Goal: Entertainment & Leisure: Consume media (video, audio)

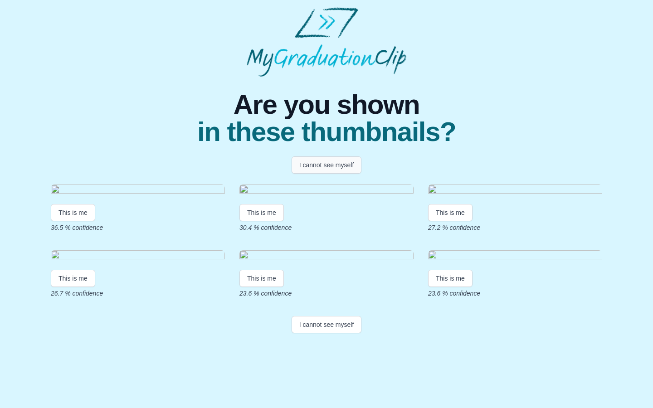
click at [325, 171] on button "I cannot see myself" at bounding box center [327, 164] width 70 height 17
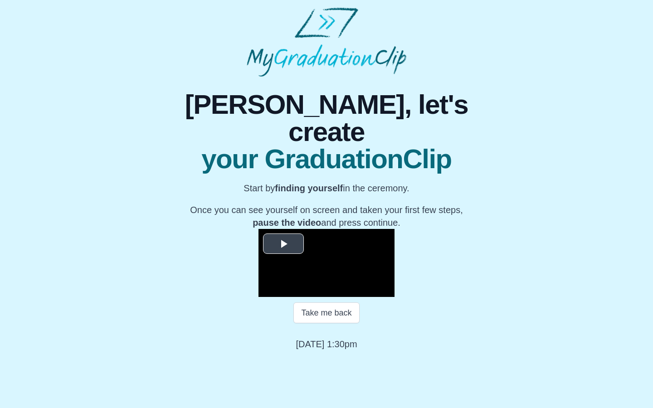
click at [283, 244] on span "Video Player" at bounding box center [283, 244] width 0 height 0
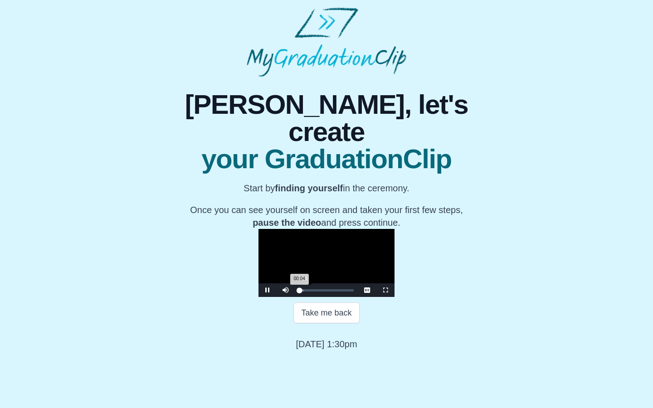
click at [299, 292] on div "00:04 Progress : 0%" at bounding box center [299, 290] width 0 height 2
click at [386, 290] on span "Video Player" at bounding box center [386, 290] width 0 height 0
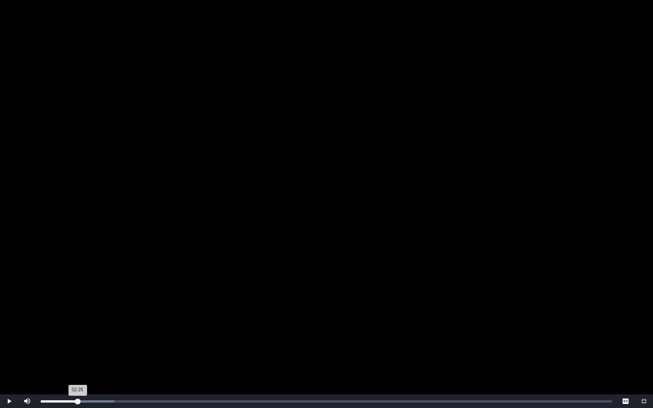
click at [78, 399] on div "Loaded : 0% 02:26 02:26 Progress : 0%" at bounding box center [326, 402] width 581 height 14
click at [9, 401] on span "Video Player" at bounding box center [9, 401] width 0 height 0
click at [139, 401] on div "06:33 Progress : 0%" at bounding box center [90, 402] width 98 height 2
click at [142, 401] on div "06:44 Progress : 0%" at bounding box center [92, 402] width 102 height 2
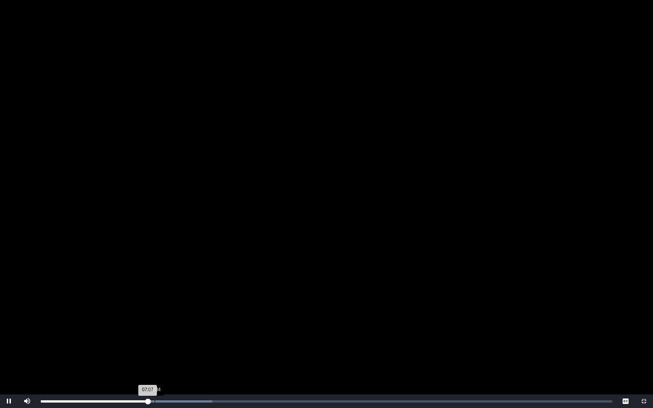
click at [154, 401] on div "Loaded : 0% 07:34 07:07 Progress : 0%" at bounding box center [327, 402] width 572 height 2
click at [164, 401] on div "Loaded : 0% 08:08 08:08 Progress : 0%" at bounding box center [327, 402] width 572 height 2
click at [209, 400] on div "Loaded : 0% 10:13 08:44 Progress : 0%" at bounding box center [326, 402] width 581 height 14
click at [204, 398] on div "Loaded : 0% 11:04 11:17 Progress : 0%" at bounding box center [326, 402] width 581 height 14
click at [232, 402] on div "Loaded : 0% 12:41 11:17 Progress : 0%" at bounding box center [327, 402] width 572 height 2
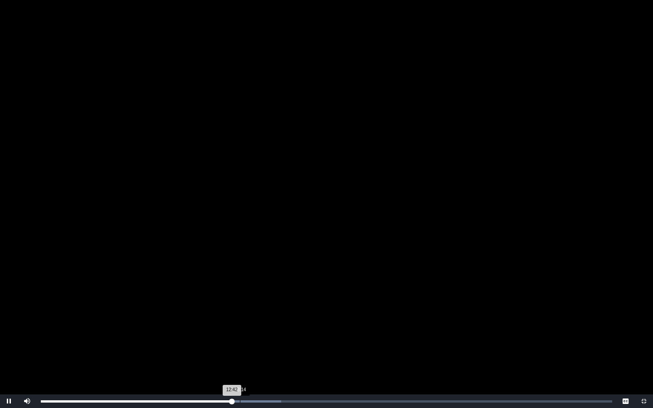
click at [242, 403] on div "Loaded : 0% 13:14 12:42 Progress : 0%" at bounding box center [326, 402] width 581 height 14
click at [250, 405] on div "Loaded : 0% 13:48 13:24 Progress : 0%" at bounding box center [326, 402] width 581 height 14
click at [272, 402] on div "Loaded : 0% 15:21 14:41 Progress : 0%" at bounding box center [327, 402] width 572 height 2
click at [278, 402] on div "Loaded : 0% 15:21 15:21 Progress : 0%" at bounding box center [327, 402] width 572 height 2
click at [286, 403] on div "Loaded : 0% 16:13 15:47 Progress : 0%" at bounding box center [326, 402] width 581 height 14
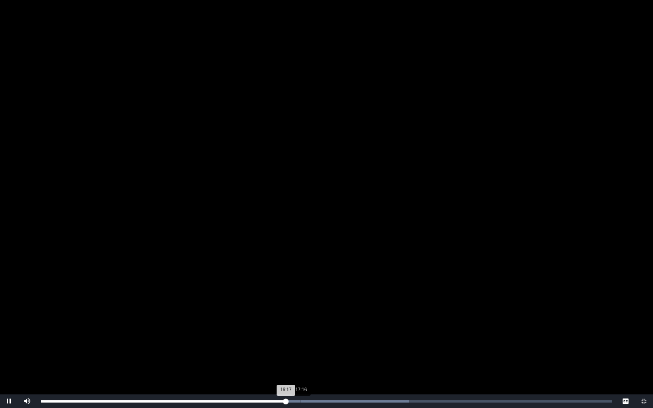
click at [301, 404] on div "Loaded : 0% 17:16 16:17 Progress : 0%" at bounding box center [326, 402] width 581 height 14
click at [337, 401] on div "19:38" at bounding box center [336, 402] width 0 height 2
click at [318, 403] on div "Loaded : 0% 18:27 19:52 Progress : 0%" at bounding box center [326, 402] width 581 height 14
click at [350, 398] on div "Loaded : 0% 20:25 18:42 Progress : 0%" at bounding box center [326, 402] width 581 height 14
click at [361, 400] on div "Loaded : 0% 21:13 21:00 Progress : 0%" at bounding box center [326, 402] width 581 height 14
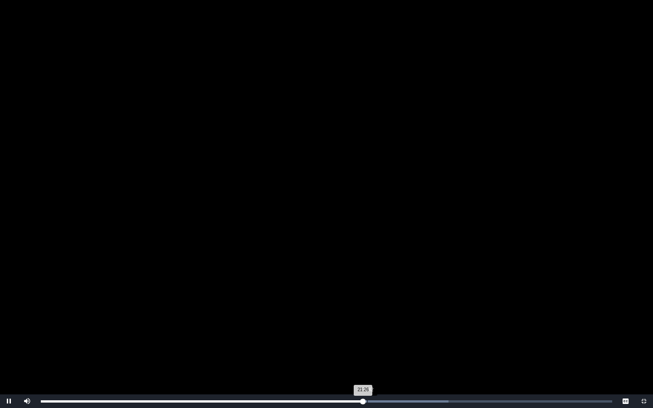
click at [367, 401] on div "Loaded : 0% 21:42 21:26 Progress : 0%" at bounding box center [327, 402] width 572 height 2
click at [389, 401] on div "Loaded : 0% 23:09 23:09 Progress : 0%" at bounding box center [327, 402] width 572 height 2
click at [401, 401] on div "Loaded : 0% 23:56 23:58 Progress : 0%" at bounding box center [327, 402] width 572 height 2
click at [507, 397] on div "Loaded : 0% 31:00 24:25 Progress : 0%" at bounding box center [326, 402] width 581 height 14
click at [529, 397] on div "Loaded : 0% 32:27 31:05 Progress : 0%" at bounding box center [326, 402] width 581 height 14
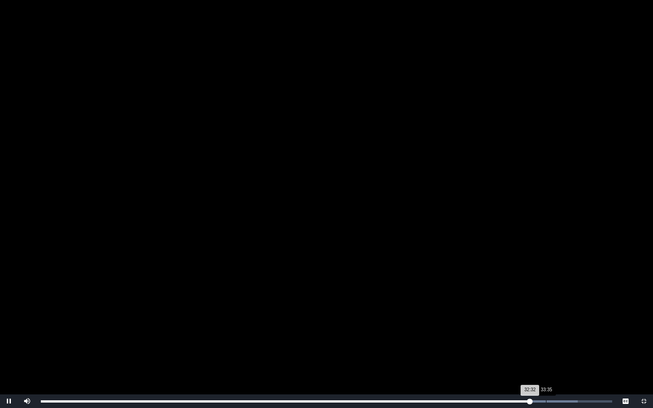
click at [547, 399] on div "Loaded : 0% 33:35 32:32 Progress : 0%" at bounding box center [326, 402] width 581 height 14
click at [571, 399] on div "Loaded : 0% 35:15 33:39 Progress : 0%" at bounding box center [326, 402] width 581 height 14
click at [589, 401] on div "Loaded : 0% 36:24 35:15 Progress : 0%" at bounding box center [327, 402] width 572 height 2
click at [602, 401] on div "Loaded : 0% 37:18 36:26 Progress : 0%" at bounding box center [327, 402] width 572 height 2
click at [72, 402] on div "02:03" at bounding box center [72, 402] width 0 height 2
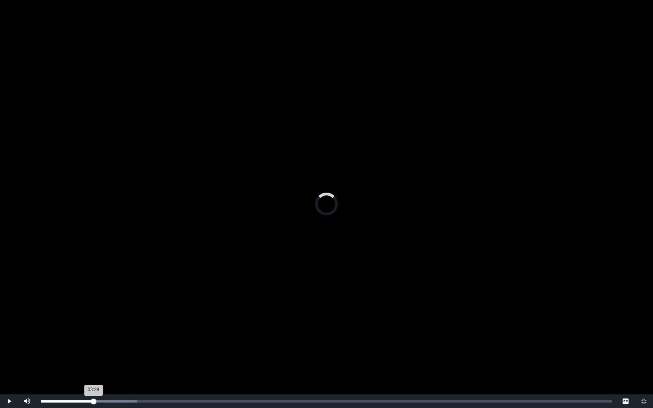
click at [93, 401] on div "Loaded : 0% 03:29 03:29 Progress : 0%" at bounding box center [327, 402] width 572 height 2
click at [105, 400] on div "Loaded : 0% 04:13 03:30 Progress : 0%" at bounding box center [326, 402] width 581 height 14
click at [119, 401] on div "Loaded : 0% 05:09 04:16 Progress : 0%" at bounding box center [327, 402] width 572 height 2
click at [116, 401] on div "05:14 Progress : 0%" at bounding box center [80, 402] width 79 height 2
